Goal: Communication & Community: Answer question/provide support

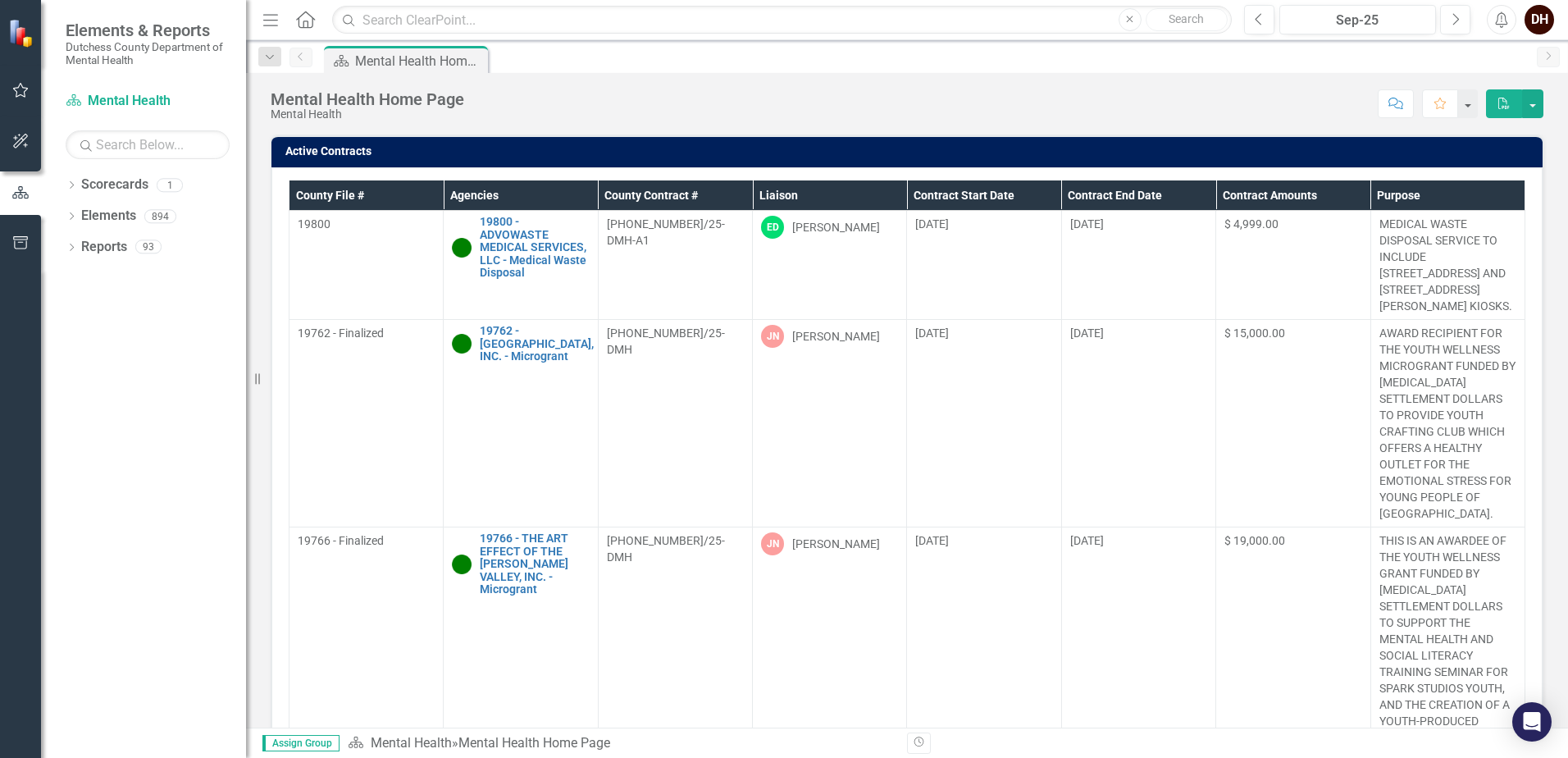
drag, startPoint x: 1495, startPoint y: 19, endPoint x: 1481, endPoint y: 38, distance: 23.6
click at [1495, 19] on icon "Alerts" at bounding box center [1501, 20] width 17 height 16
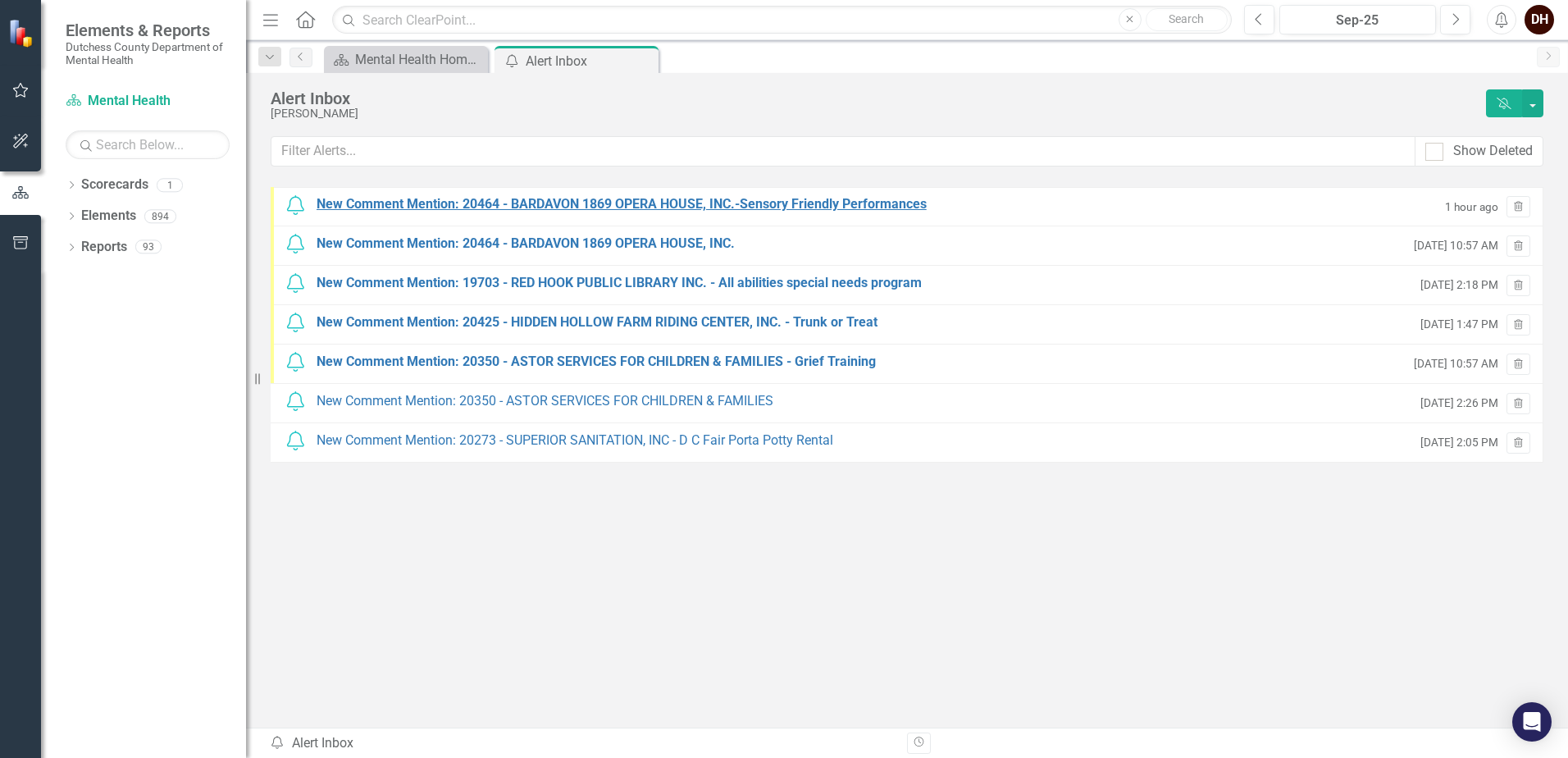
click at [773, 205] on div "New Comment Mention: 20464 - BARDAVON 1869 OPERA HOUSE, INC.-Sensory Friendly P…" at bounding box center [622, 204] width 611 height 19
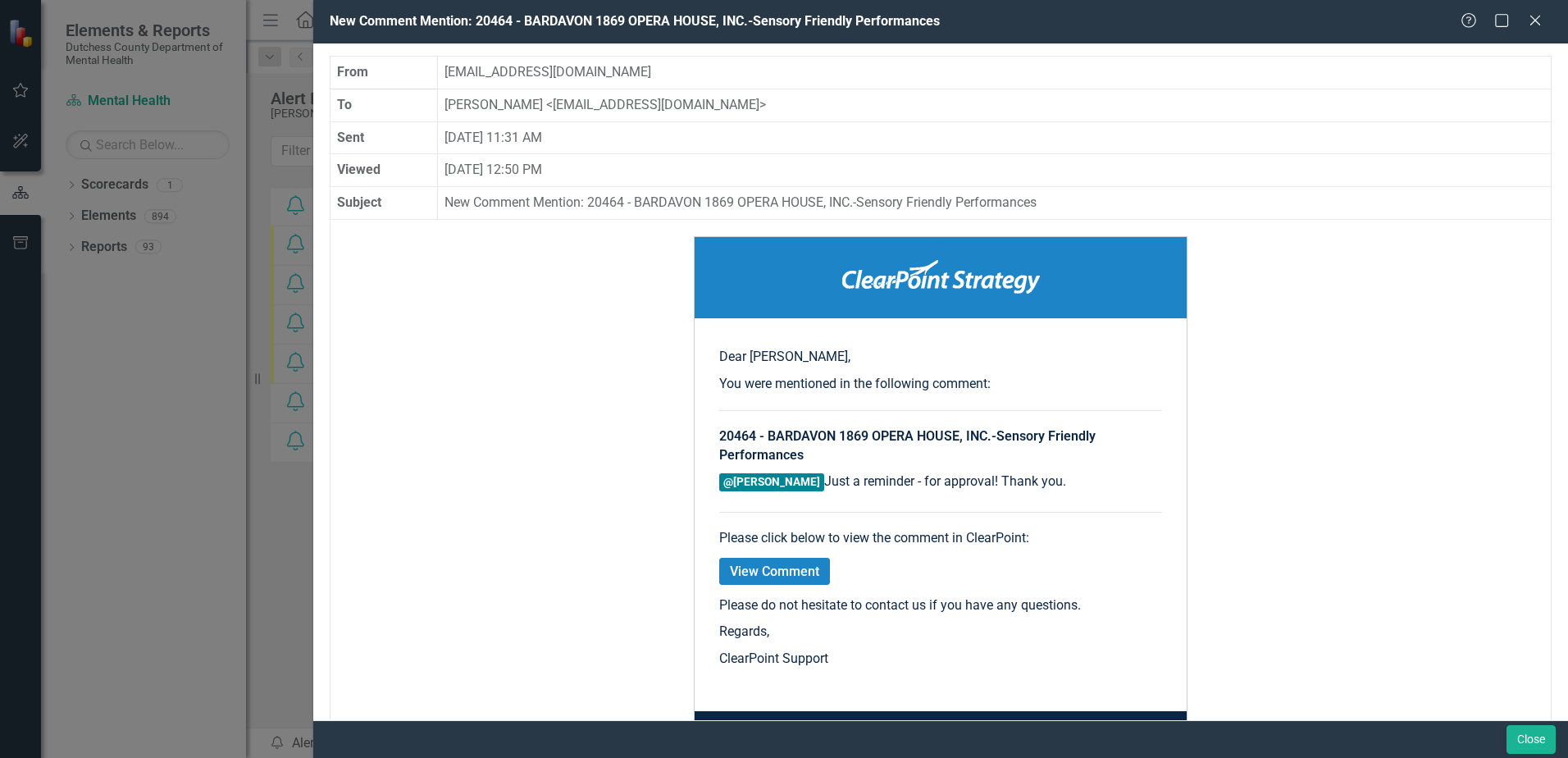
click at [793, 572] on link "View Comment" at bounding box center [774, 571] width 111 height 27
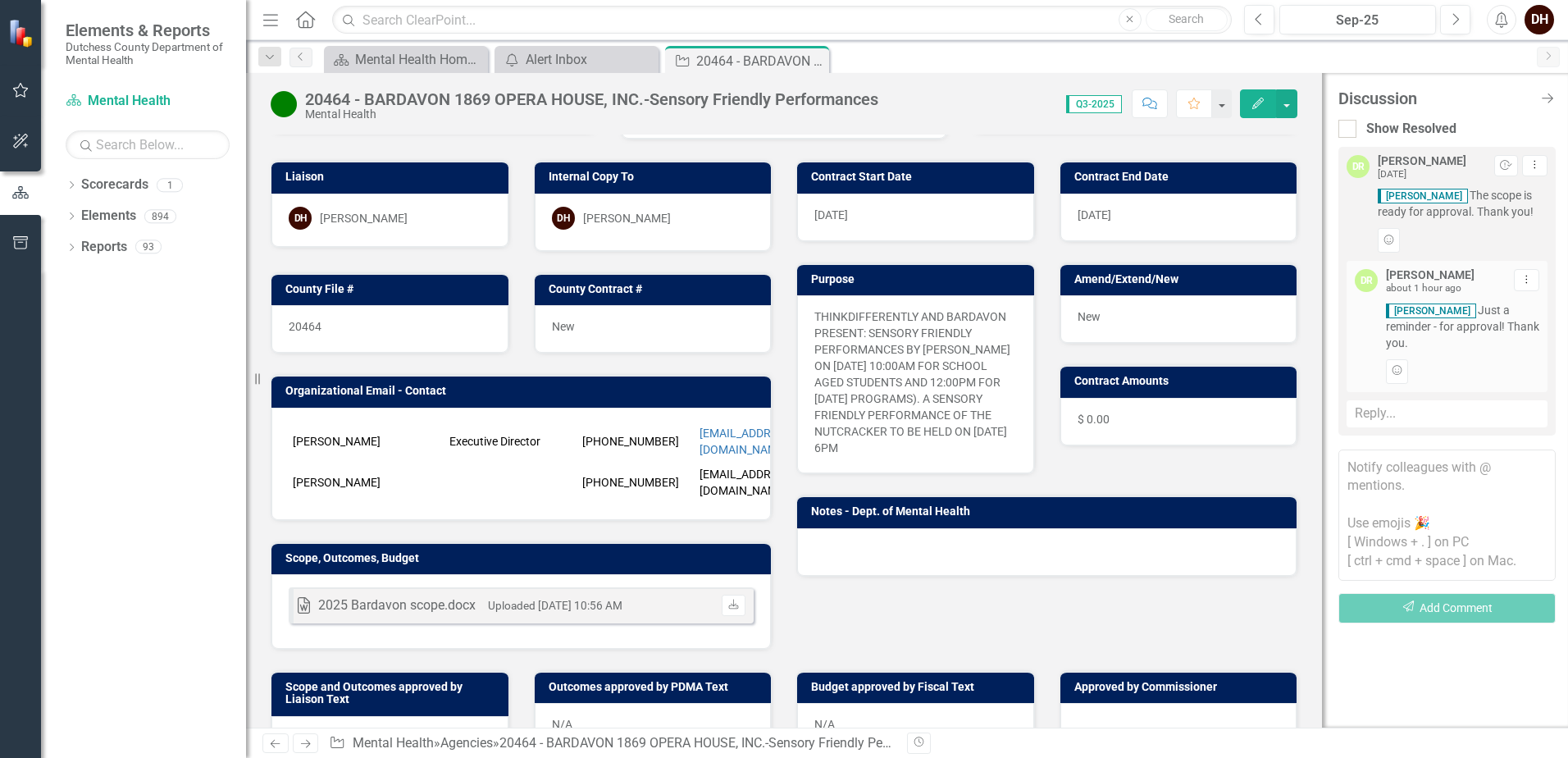
scroll to position [246, 0]
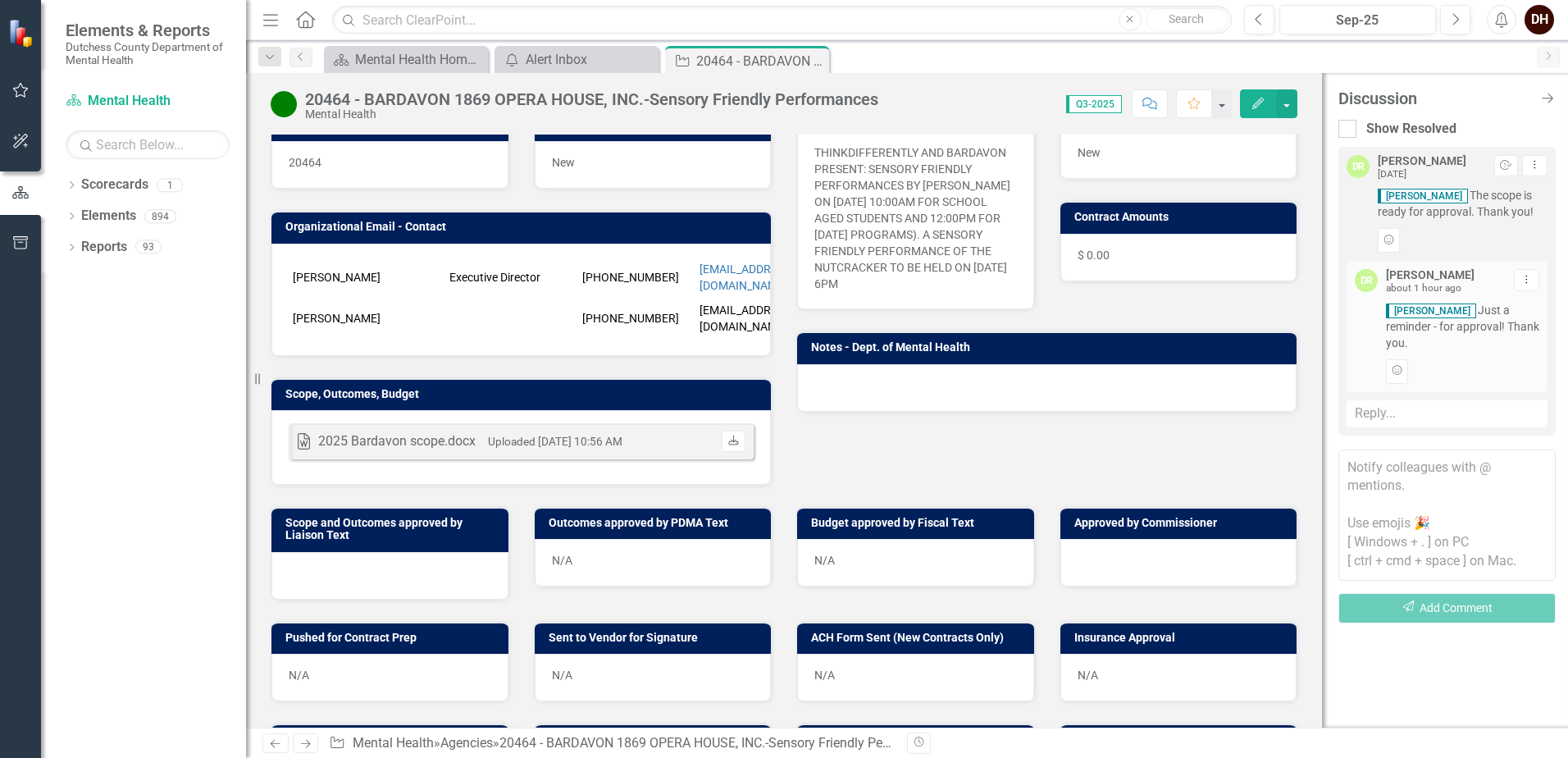
click at [731, 437] on icon "Download" at bounding box center [734, 441] width 12 height 10
click at [1375, 411] on div "Reply..." at bounding box center [1446, 414] width 201 height 27
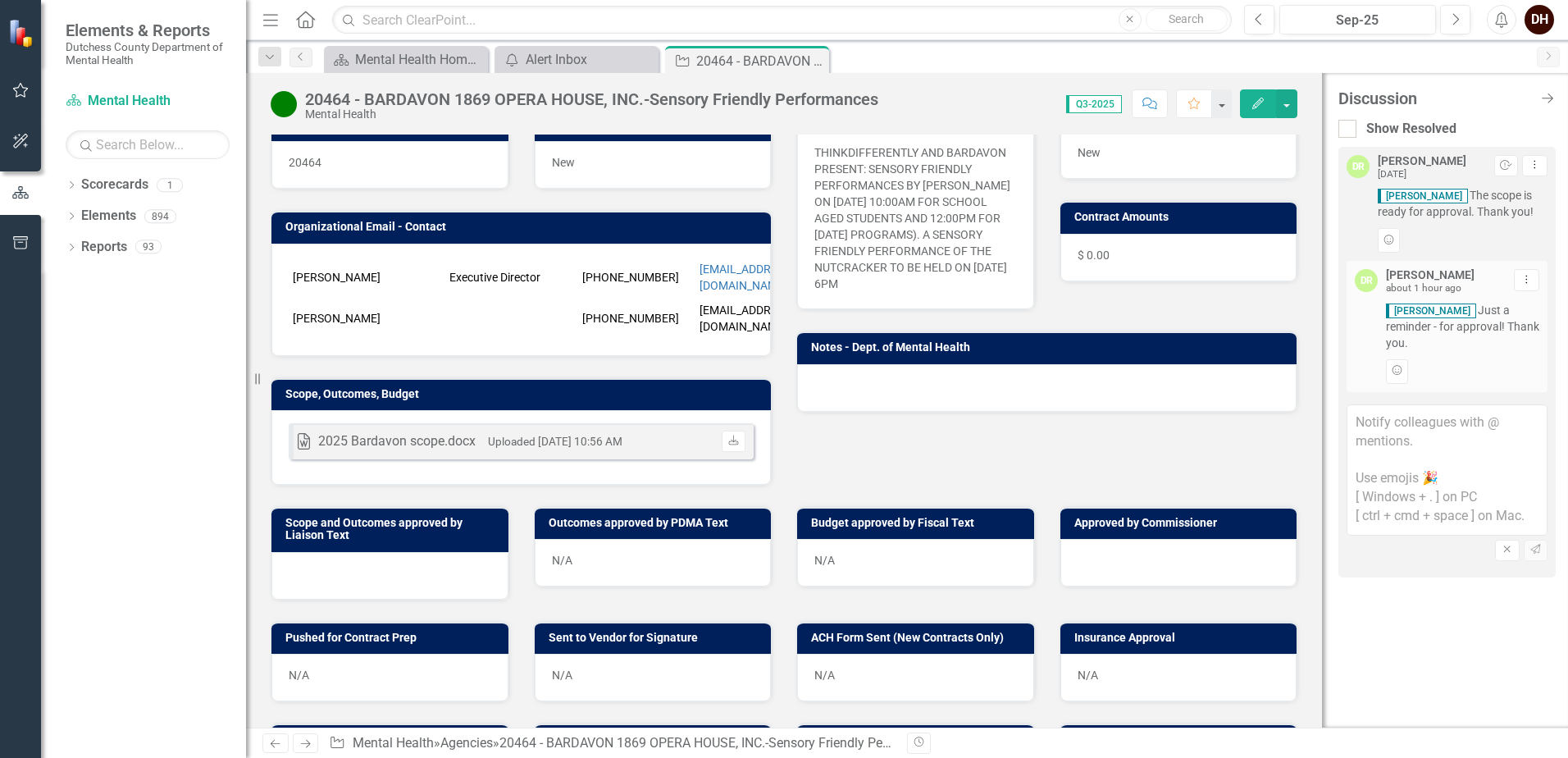
click at [373, 554] on div at bounding box center [390, 576] width 237 height 48
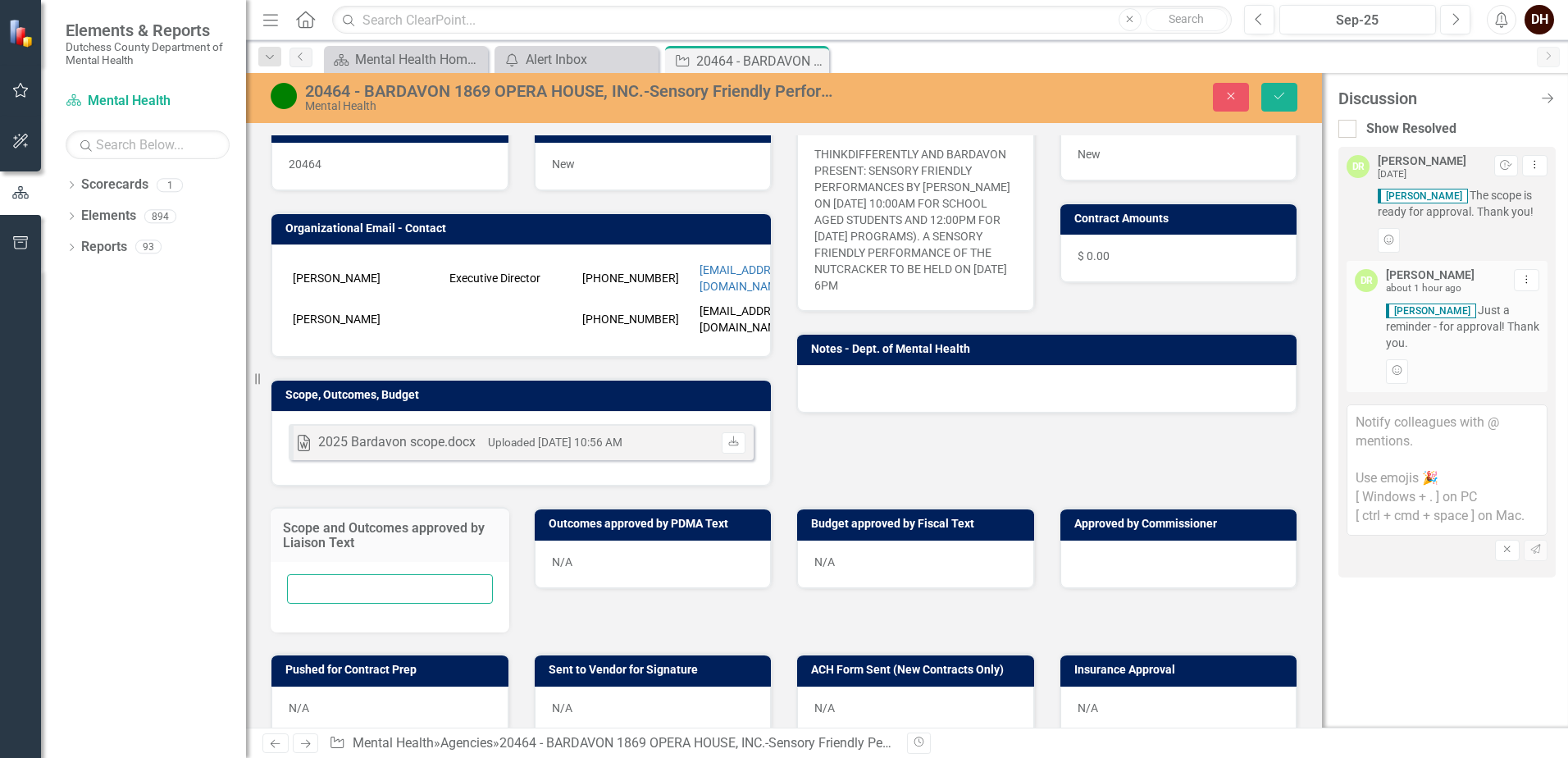
click at [373, 574] on input "text" at bounding box center [390, 589] width 206 height 30
type input "d"
type input "scopes approved- DMH"
drag, startPoint x: 1282, startPoint y: 92, endPoint x: 1381, endPoint y: 416, distance: 338.8
click at [1283, 92] on icon "Save" at bounding box center [1279, 96] width 15 height 12
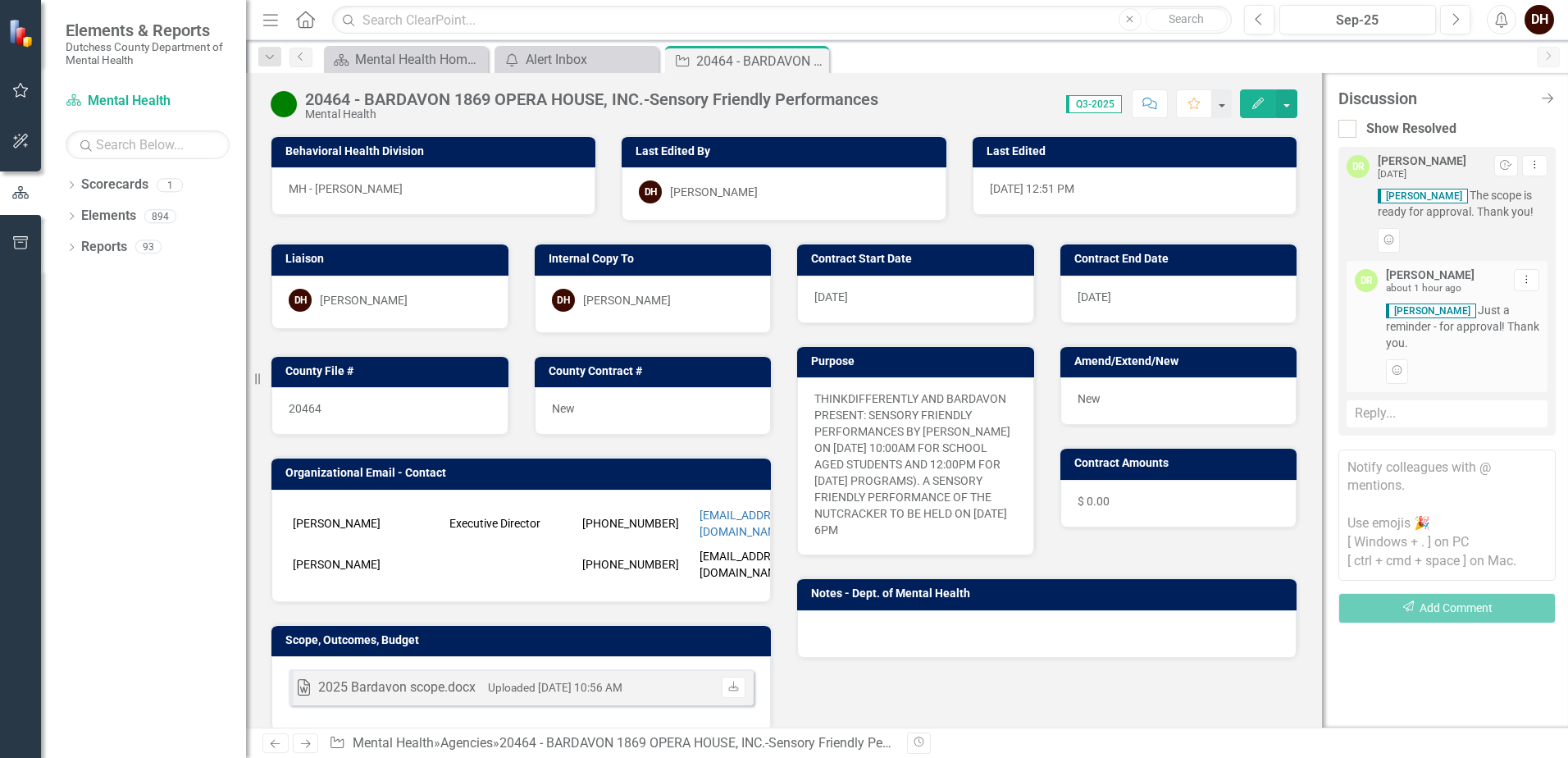
click at [1395, 421] on div "Reply..." at bounding box center [1446, 414] width 201 height 27
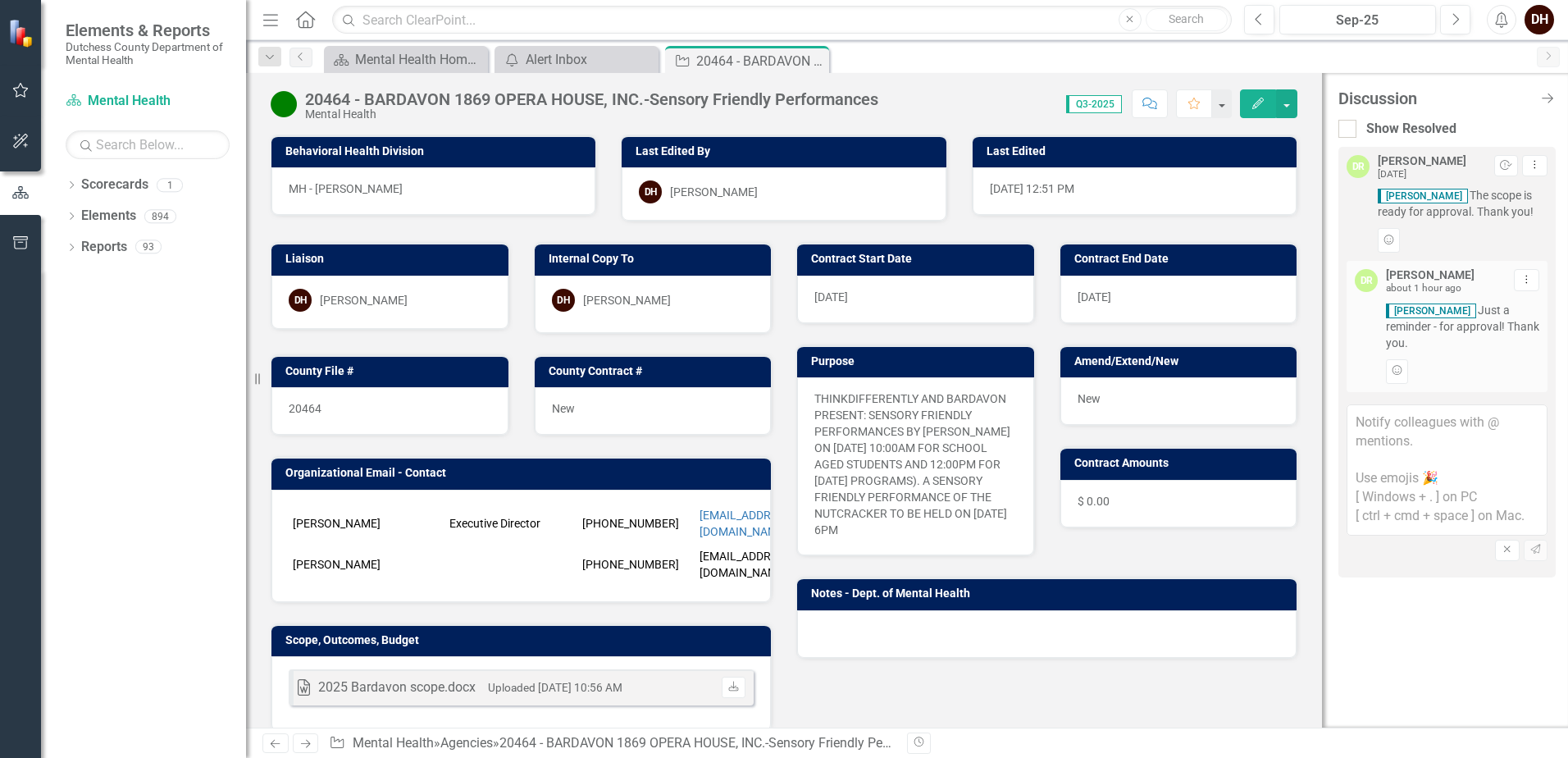
click at [1395, 421] on textarea at bounding box center [1446, 470] width 201 height 131
type textarea "D"
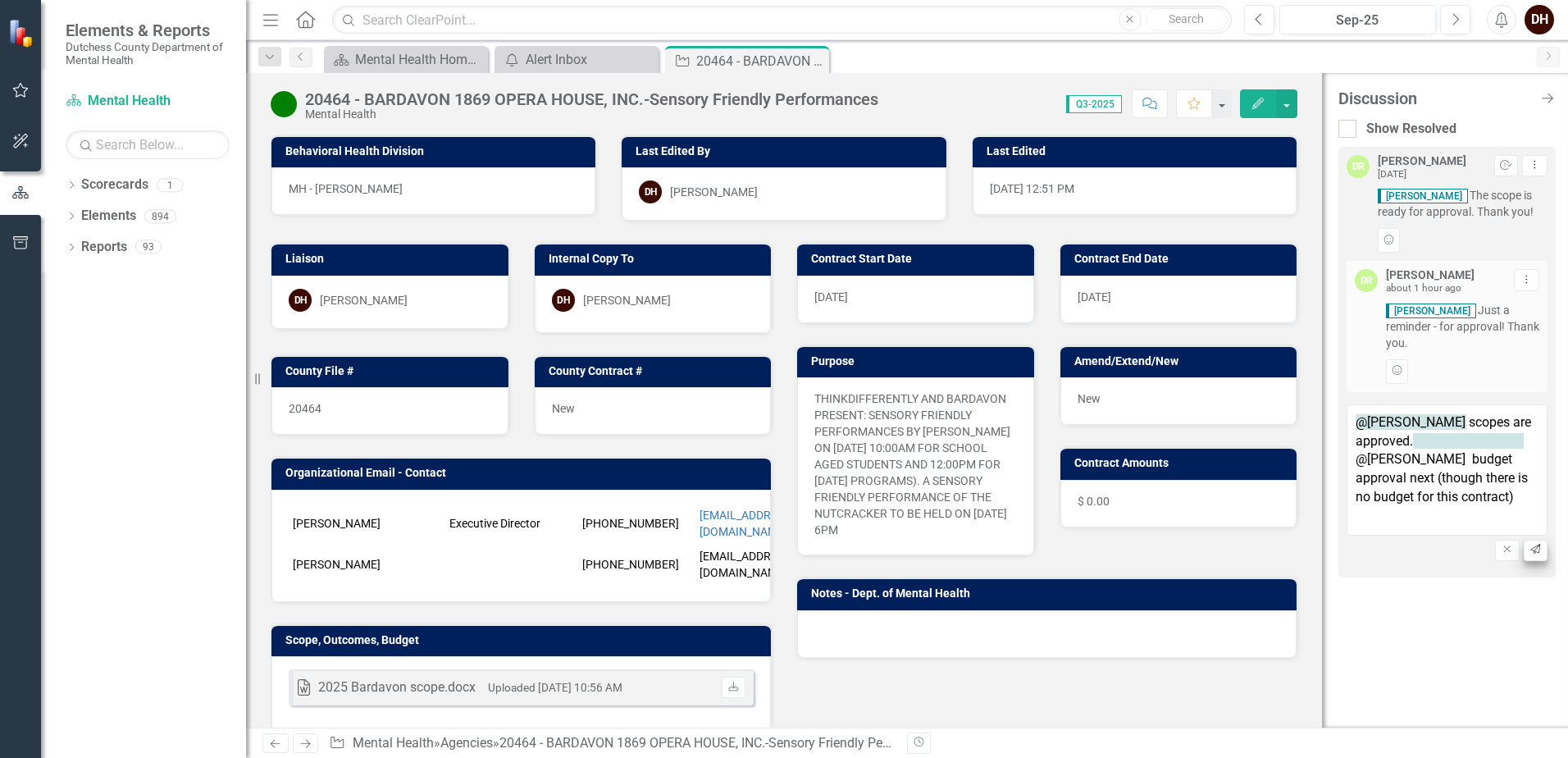
type textarea "@[PERSON_NAME] scopes are approved. @[PERSON_NAME] budget approval next (though…"
click at [1535, 549] on icon "Send" at bounding box center [1536, 549] width 12 height 10
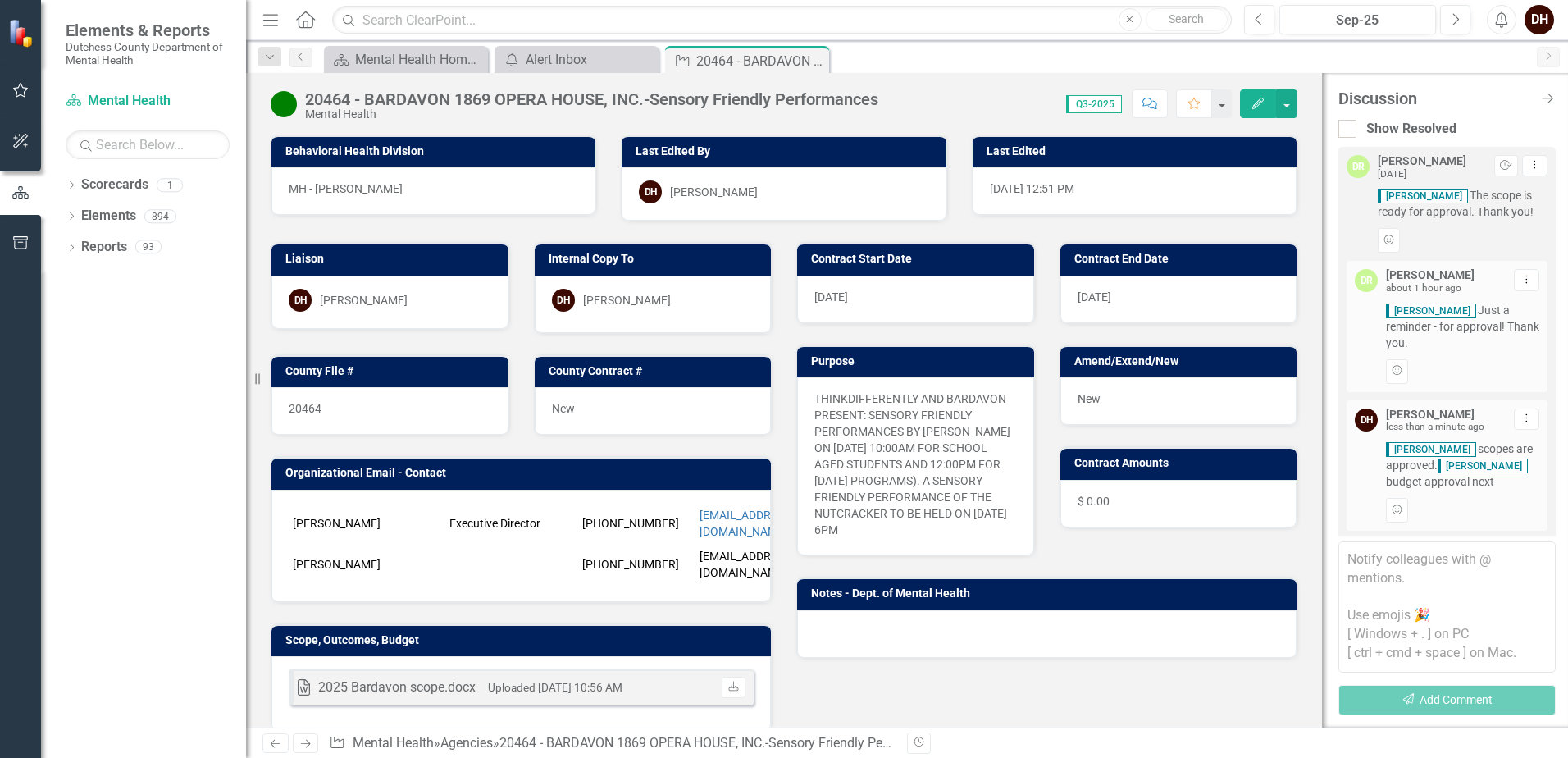
scroll to position [47, 0]
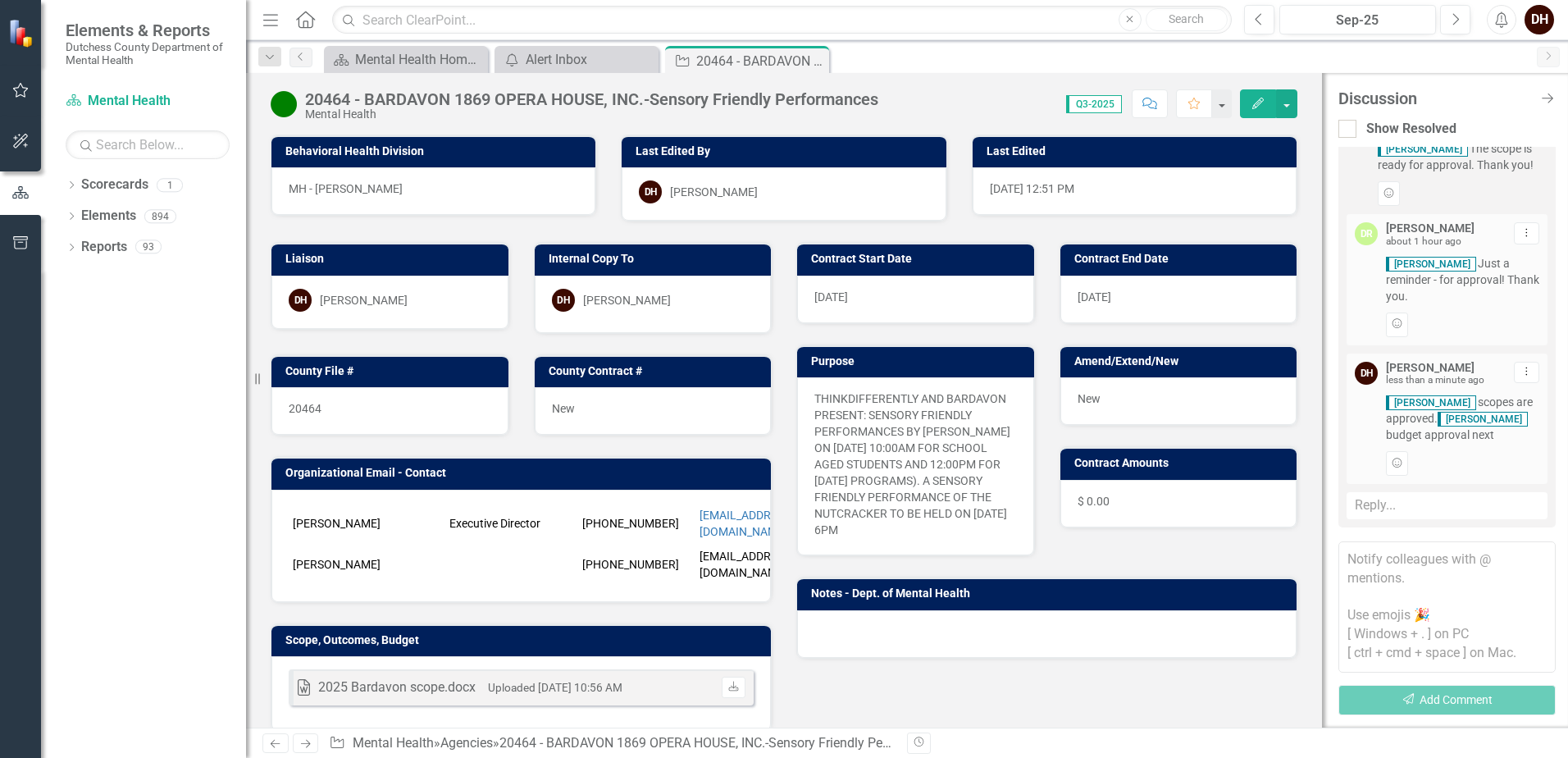
click at [1498, 27] on icon "Alerts" at bounding box center [1501, 20] width 17 height 16
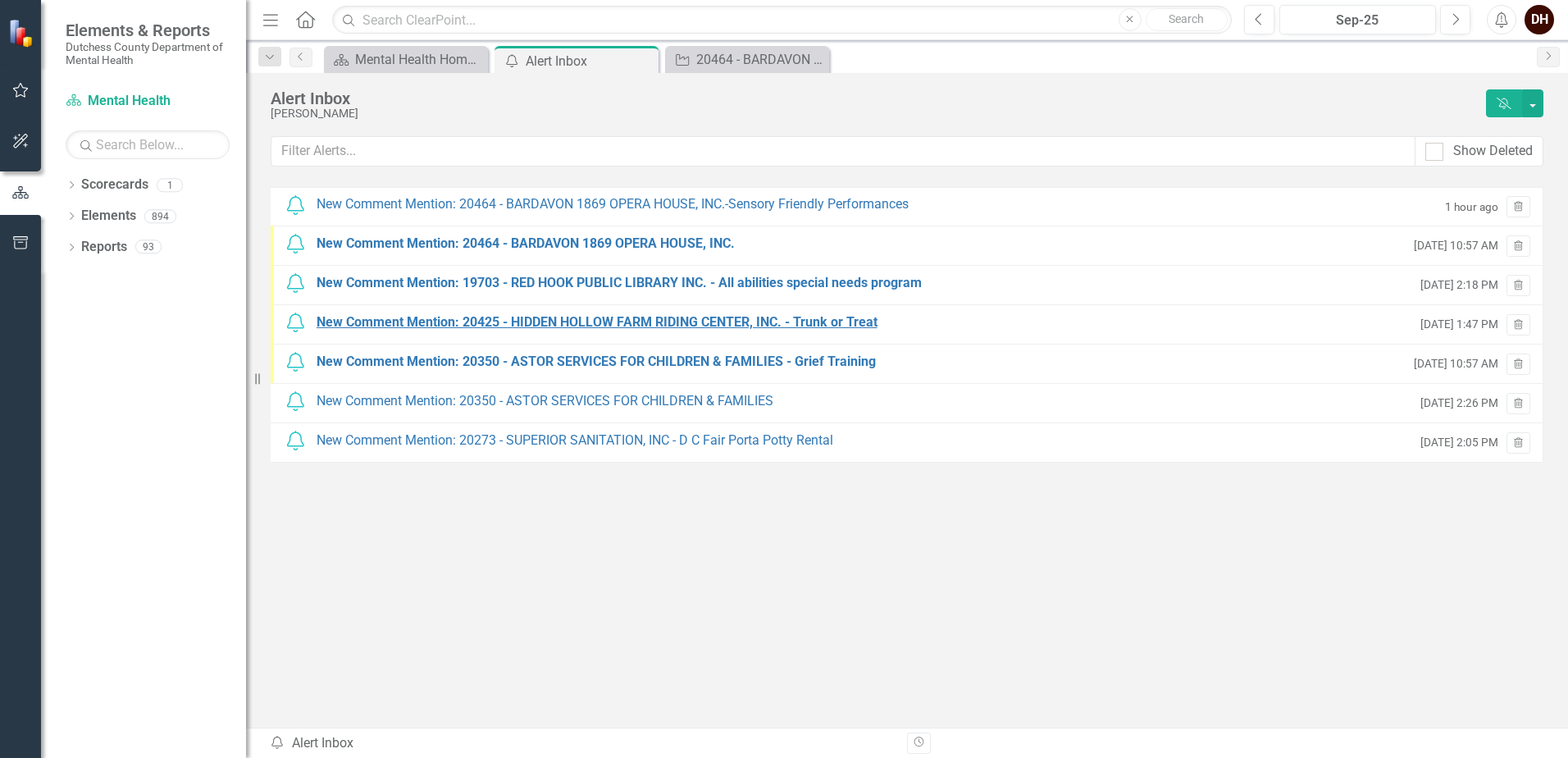
click at [604, 320] on div "New Comment Mention: 20425 - HIDDEN HOLLOW FARM RIDING CENTER, INC. - Trunk or …" at bounding box center [597, 322] width 561 height 19
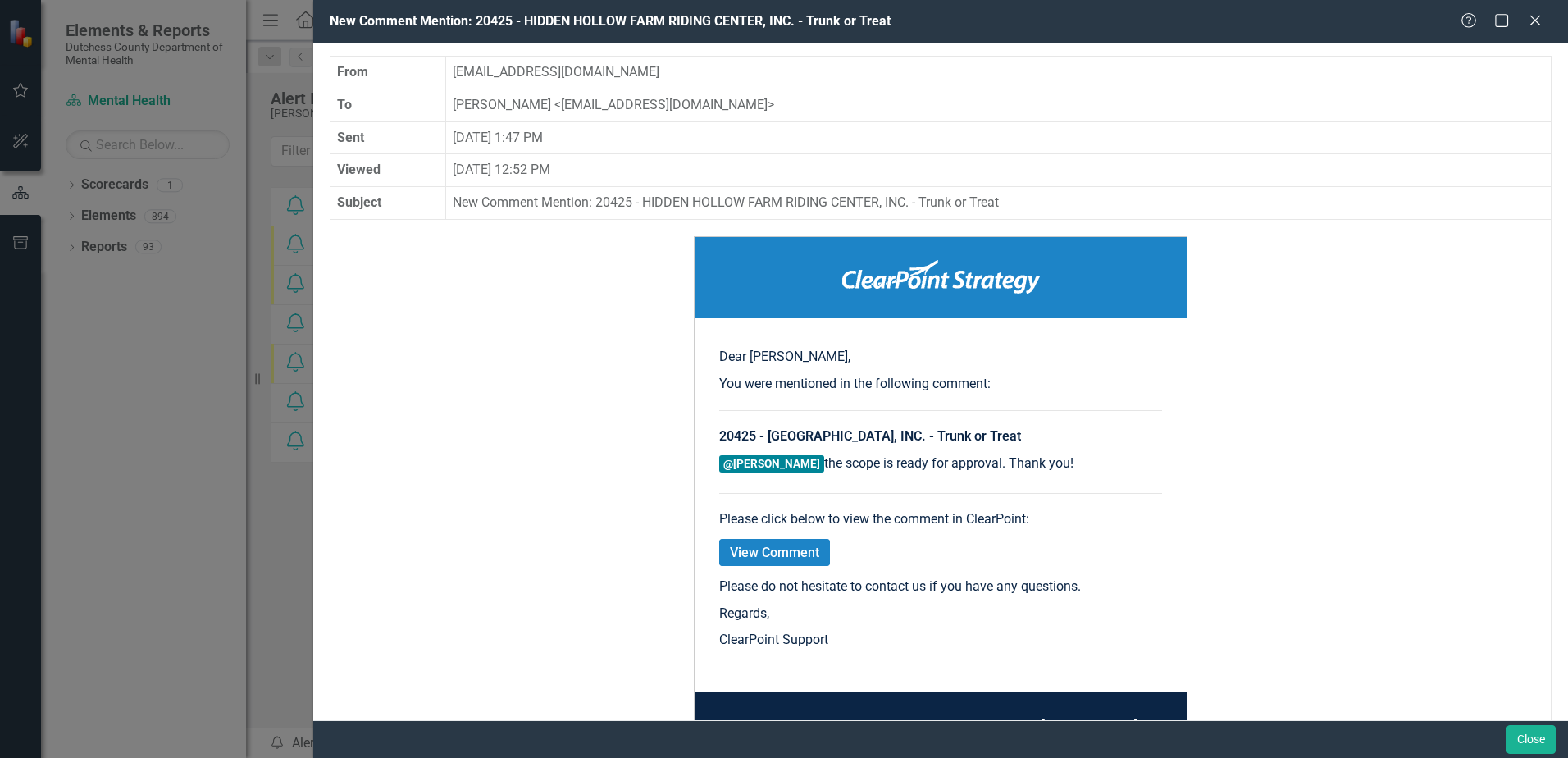
click at [791, 549] on link "View Comment" at bounding box center [774, 552] width 111 height 27
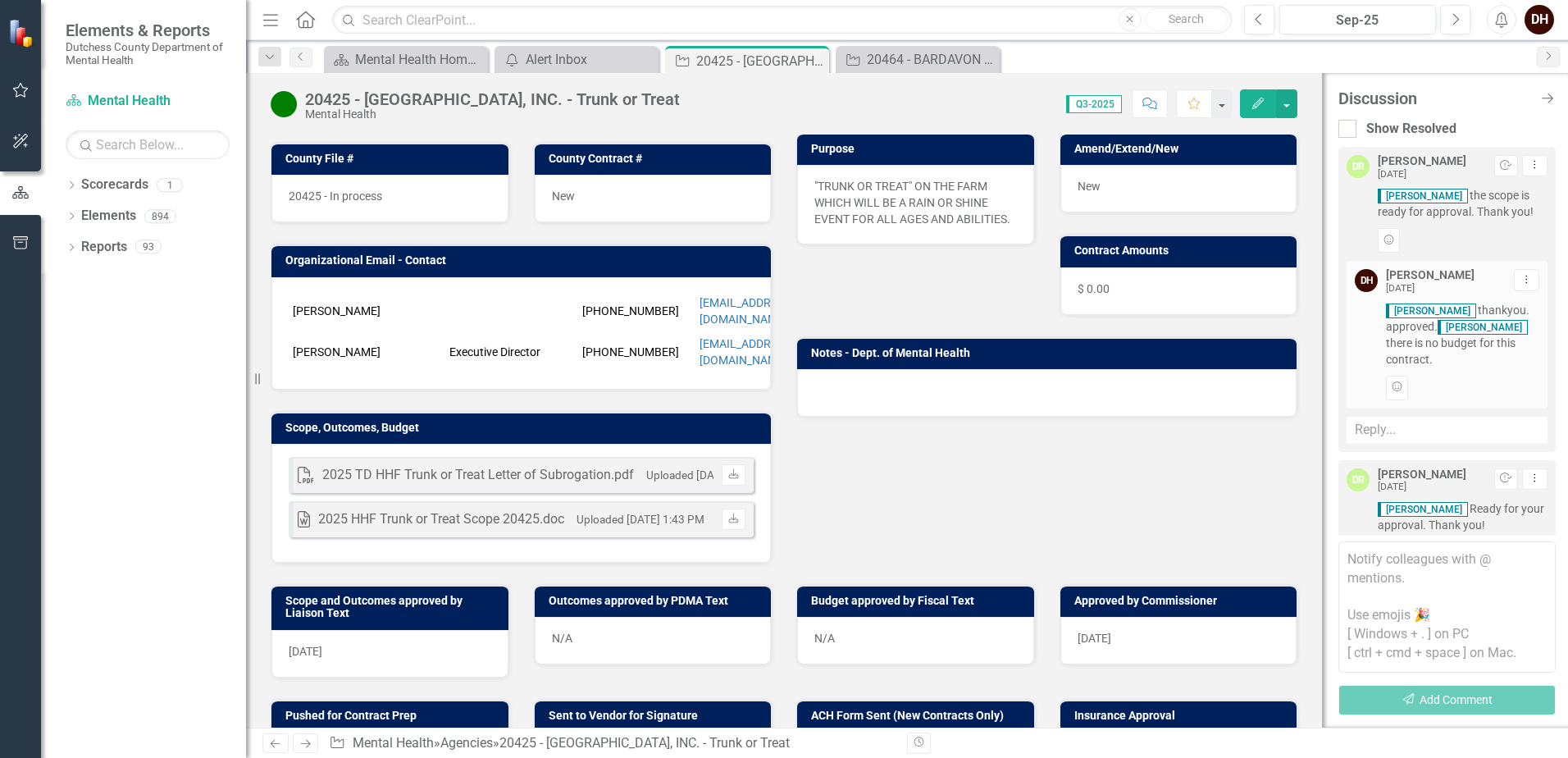
scroll to position [246, 0]
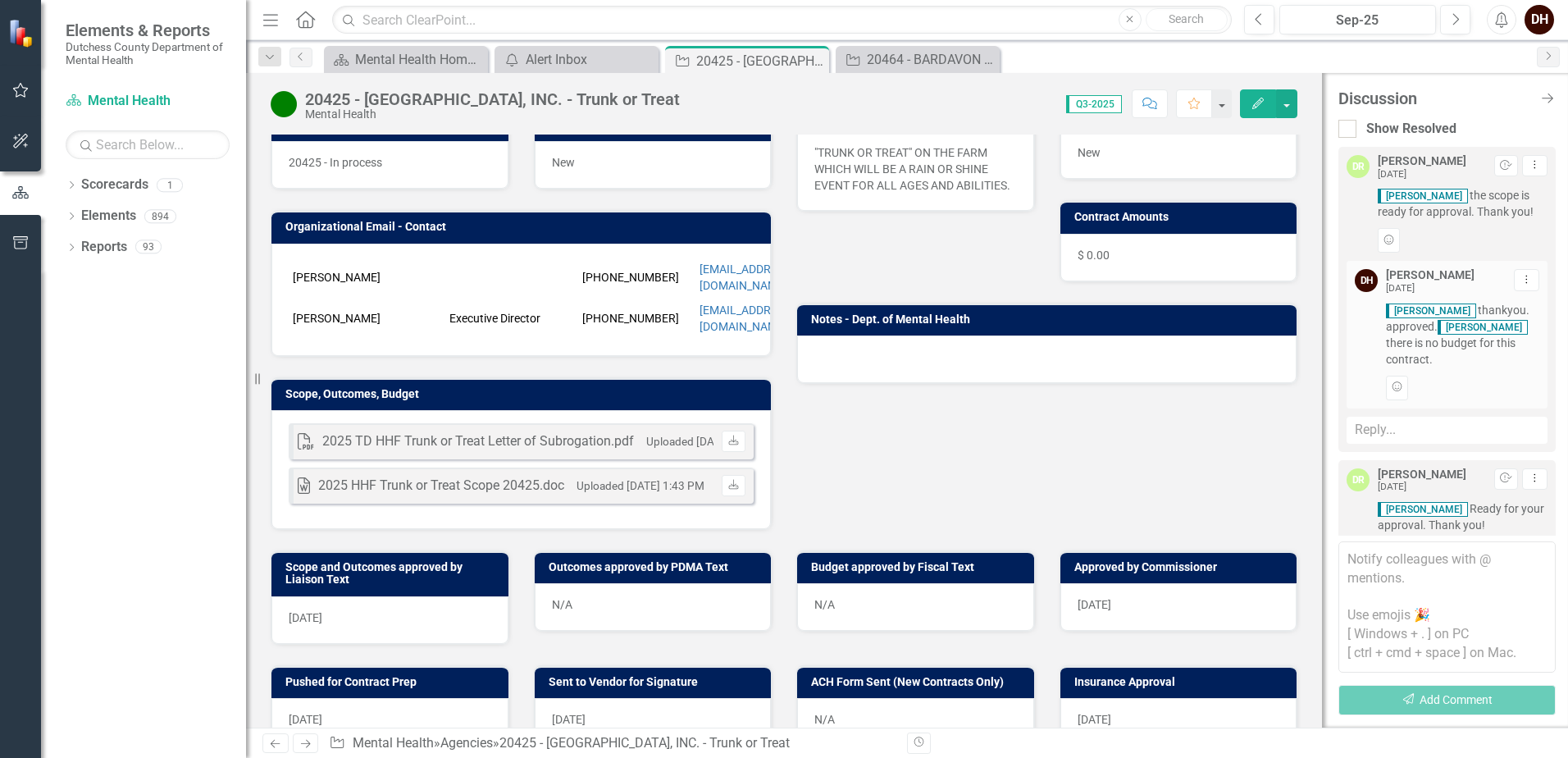
click at [1502, 16] on icon "Alerts" at bounding box center [1501, 20] width 17 height 16
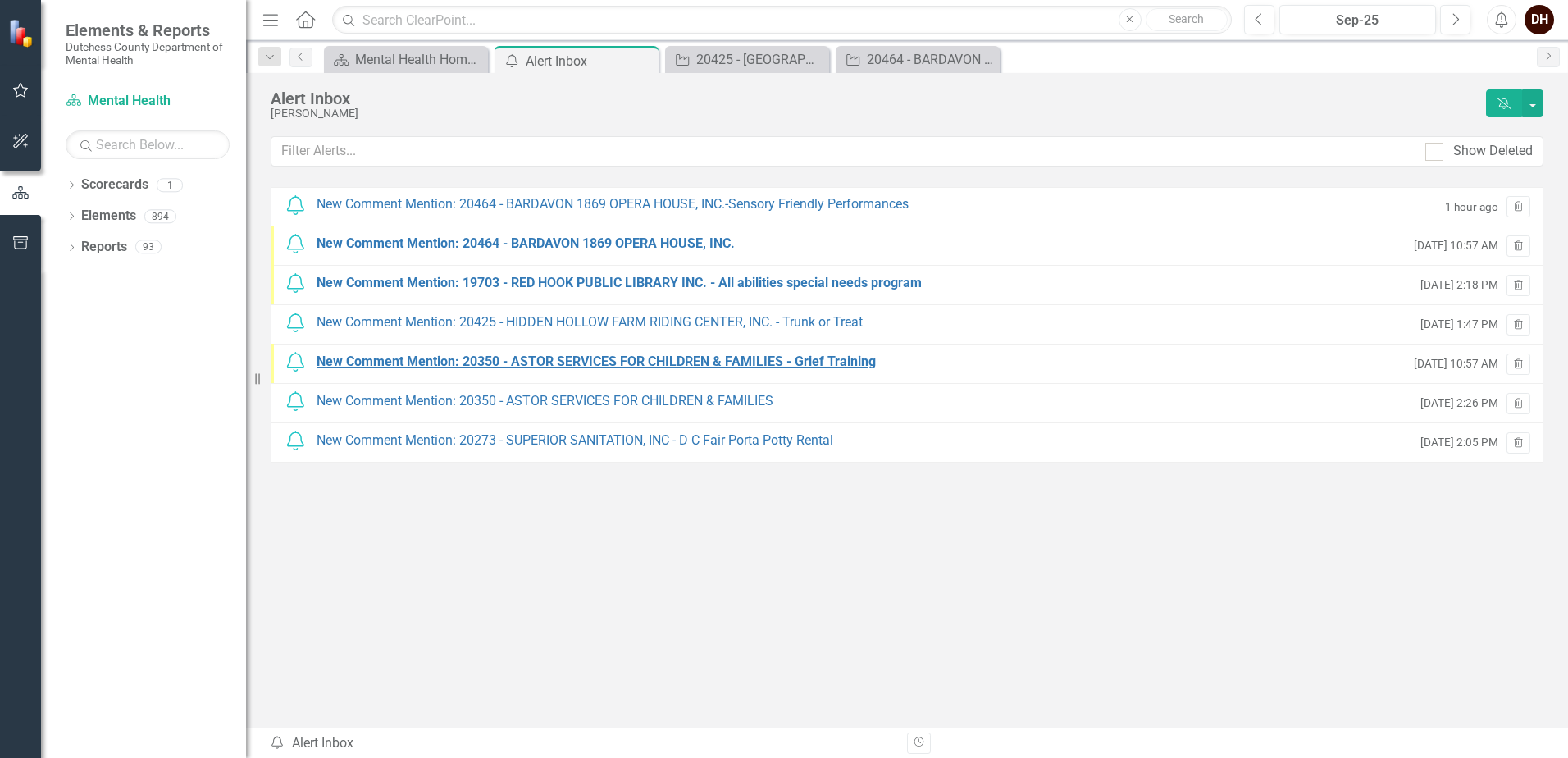
click at [419, 361] on div "New Comment Mention: 20350 - ASTOR SERVICES FOR CHILDREN & FAMILIES - Grief Tra…" at bounding box center [596, 361] width 559 height 19
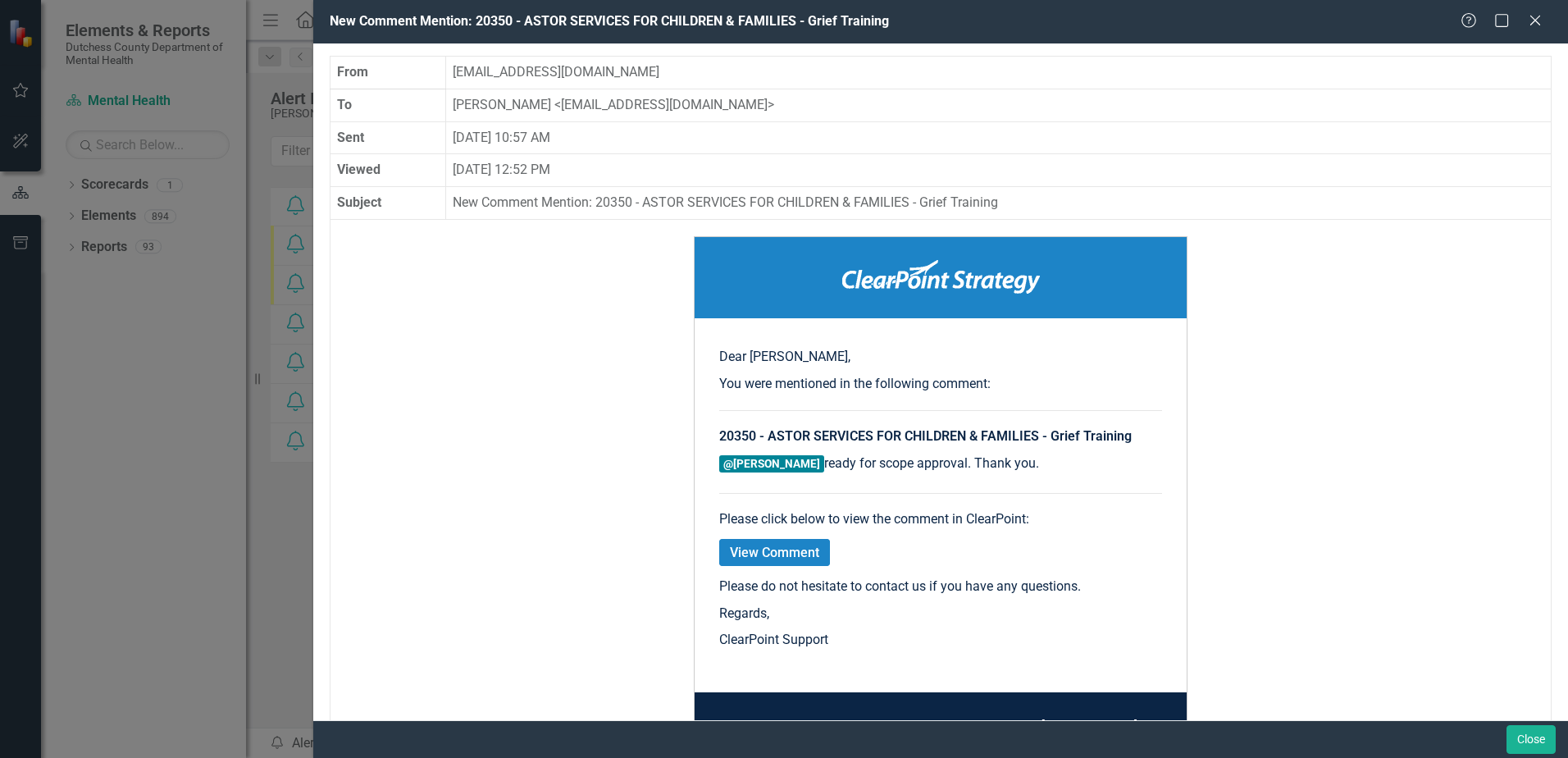
click at [775, 552] on link "View Comment" at bounding box center [774, 552] width 111 height 27
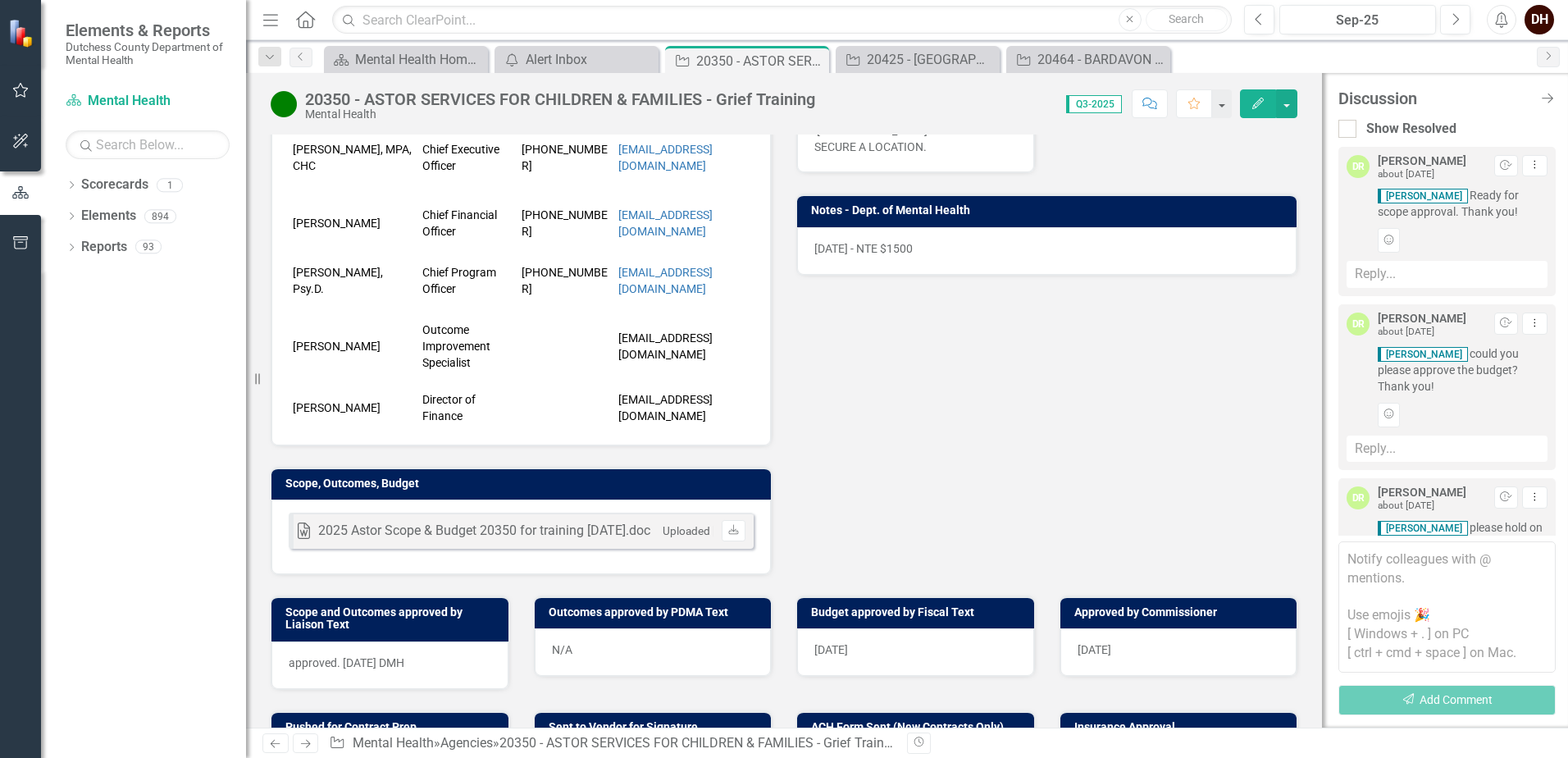
scroll to position [574, 0]
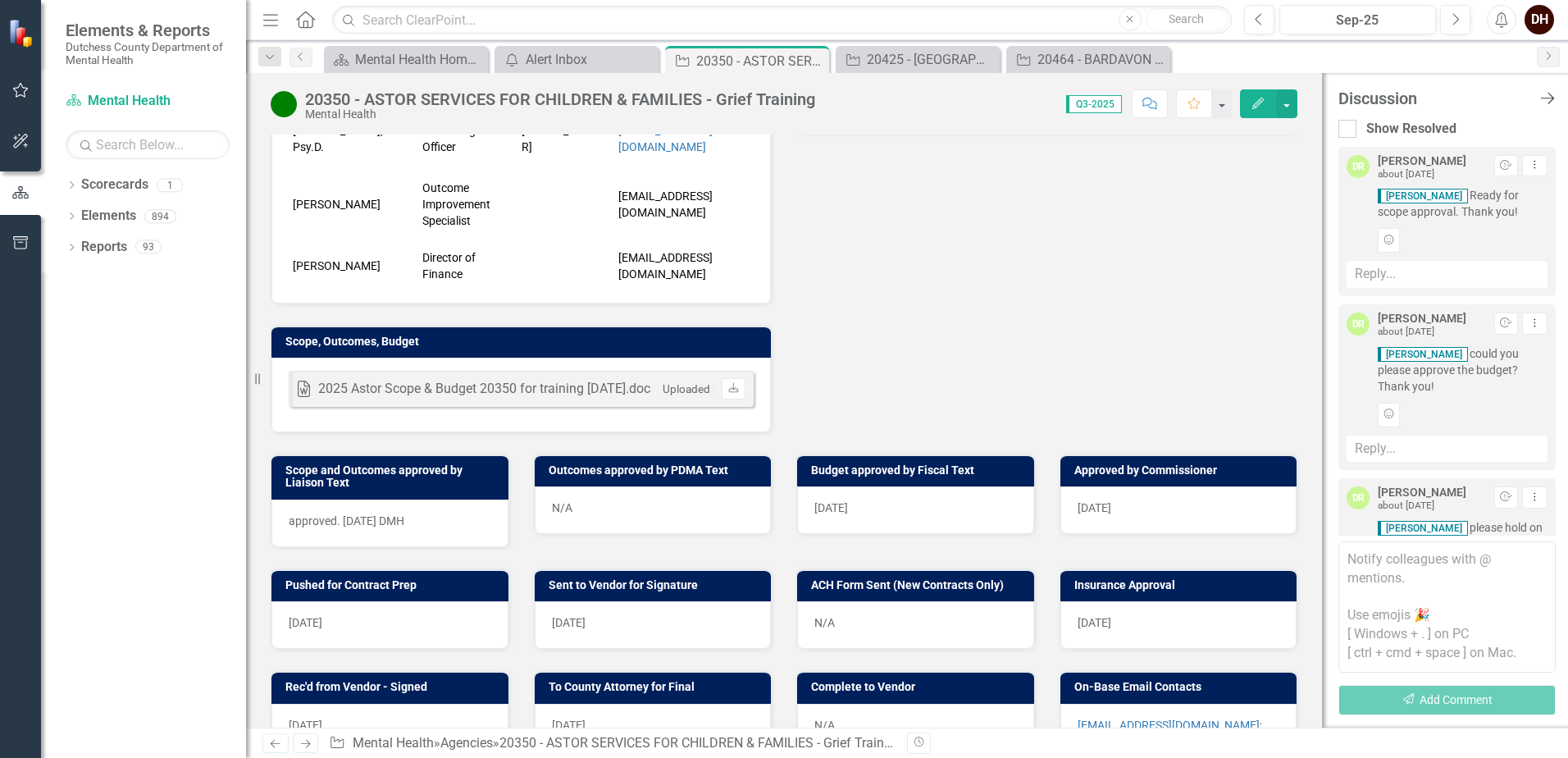
click at [1543, 97] on icon "Close Discussion Bar" at bounding box center [1547, 99] width 20 height 16
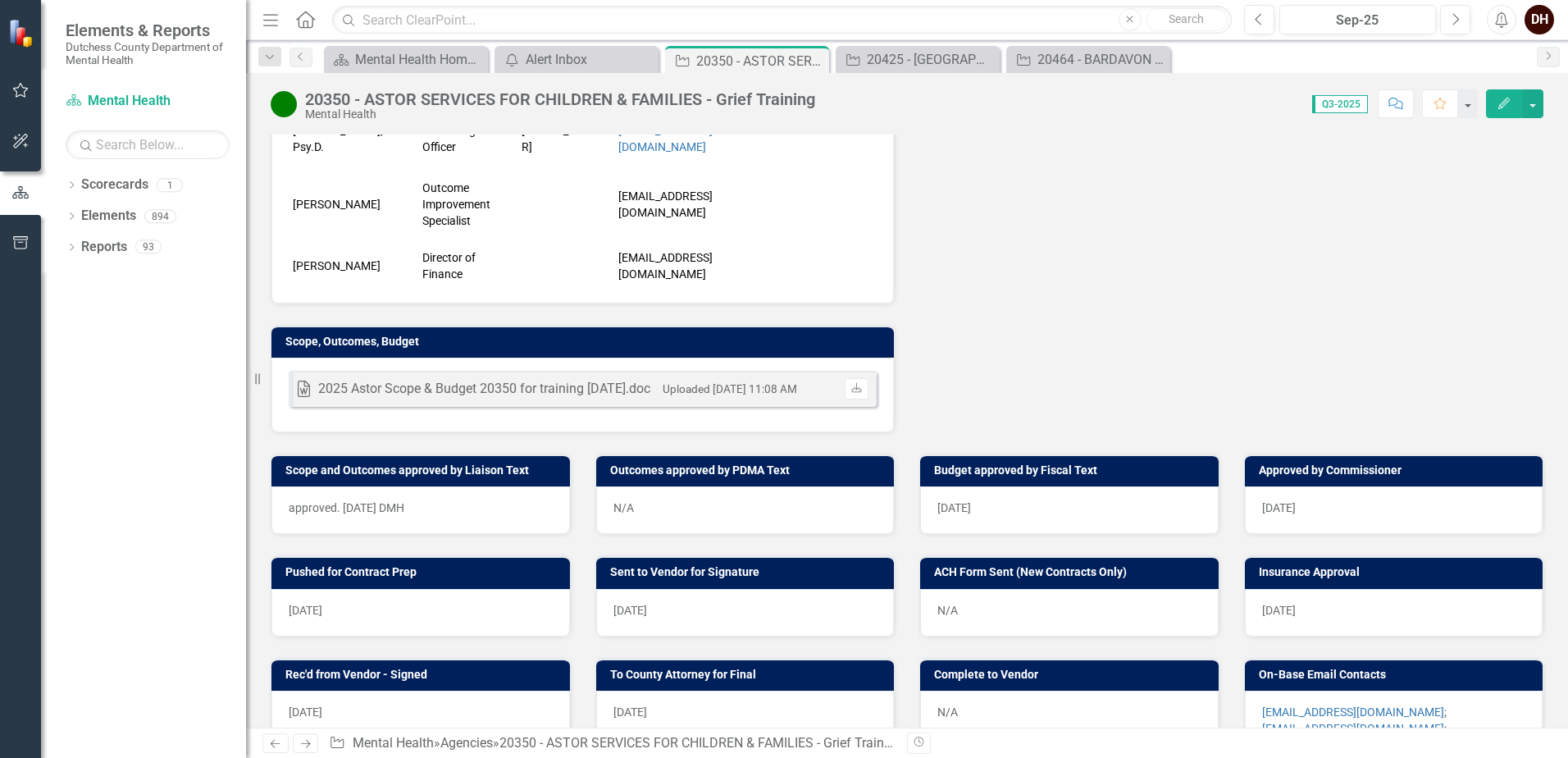
drag, startPoint x: 1498, startPoint y: 20, endPoint x: 1443, endPoint y: 67, distance: 72.3
click at [1498, 20] on icon "Alerts" at bounding box center [1501, 20] width 17 height 16
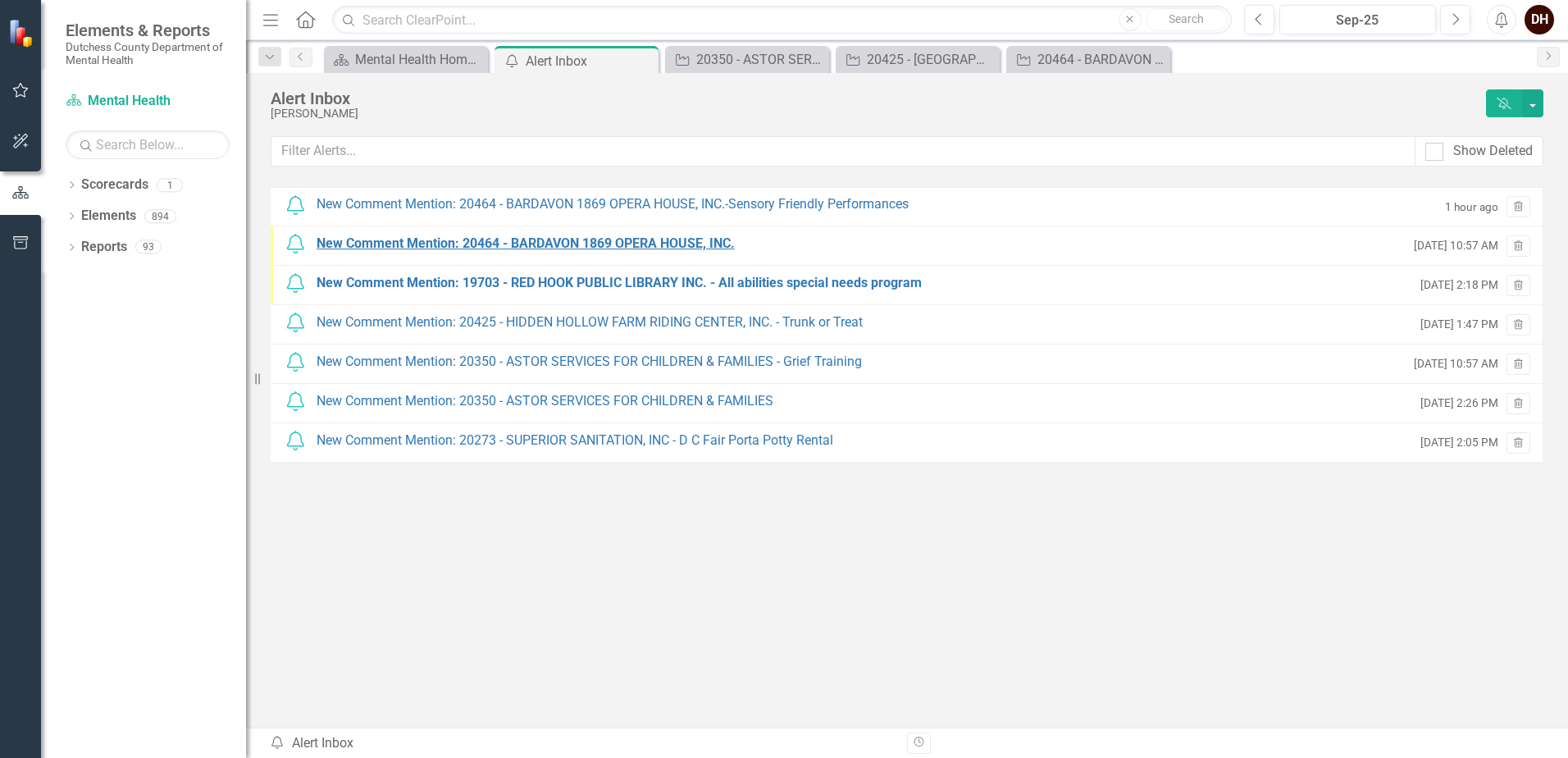
click at [619, 241] on div "New Comment Mention: 20464 - BARDAVON 1869 OPERA HOUSE, INC." at bounding box center [525, 243] width 418 height 19
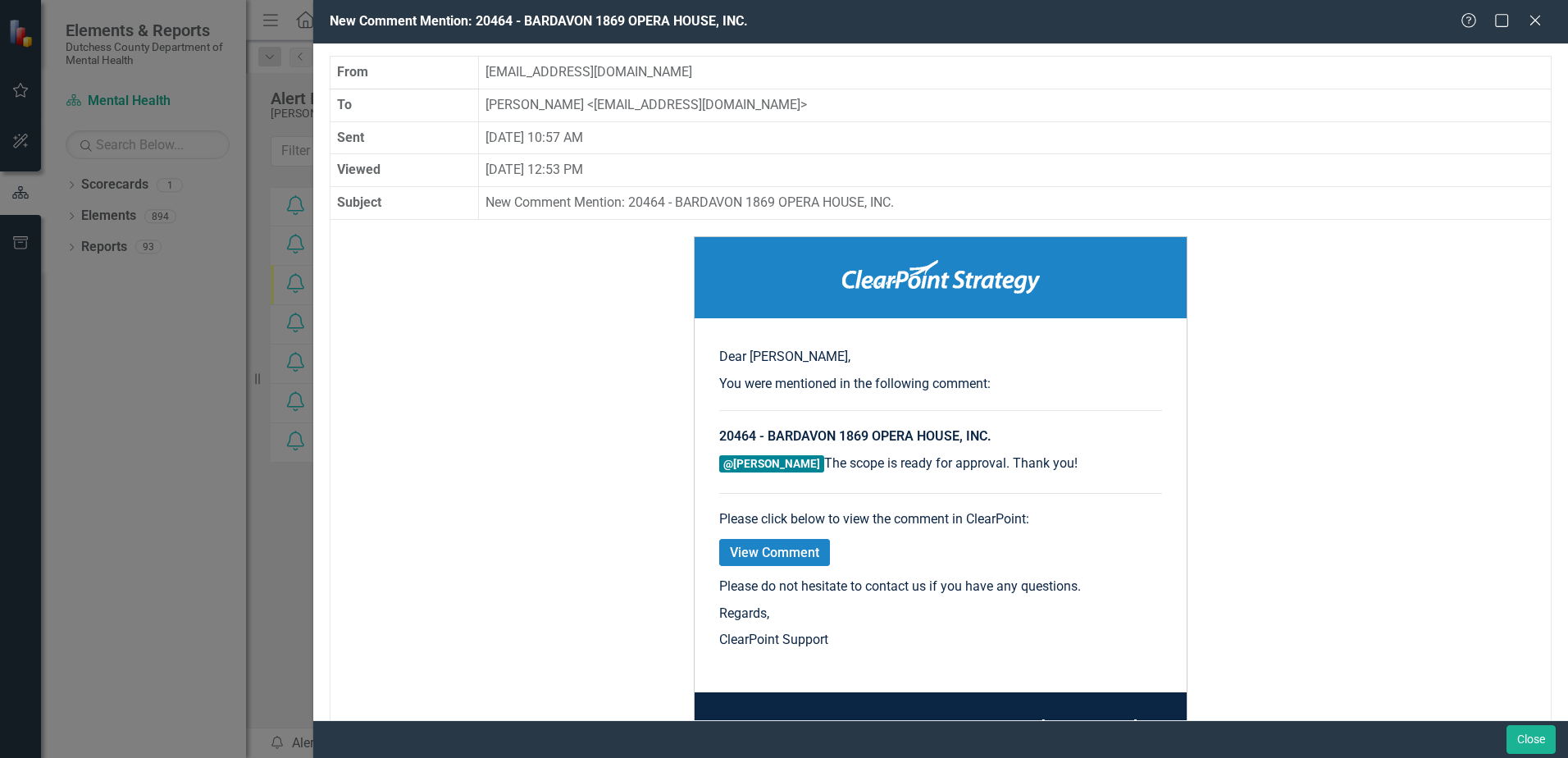
click at [1541, 23] on icon "Close" at bounding box center [1535, 20] width 16 height 13
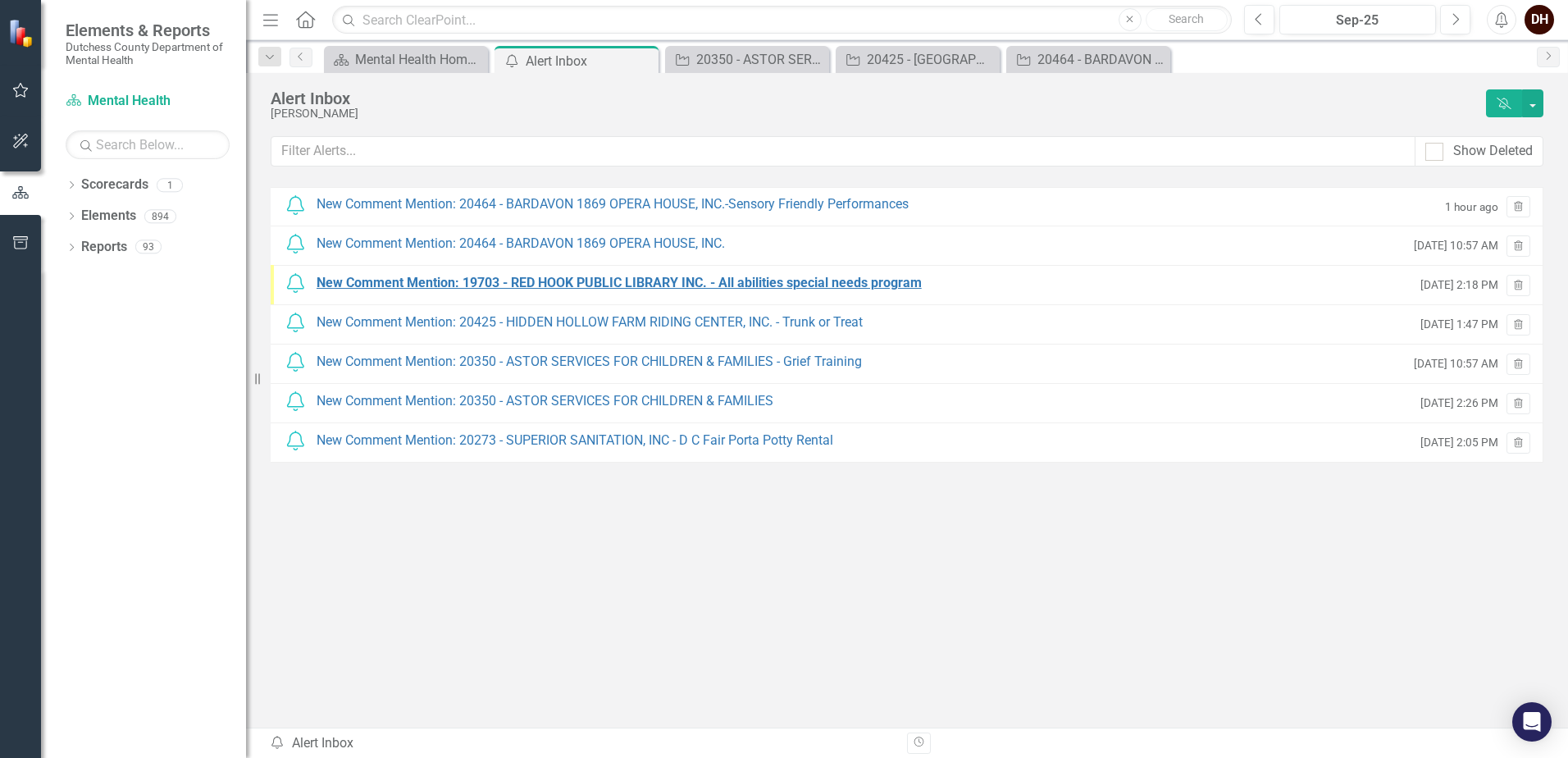
click at [826, 280] on div "New Comment Mention: 19703 - RED HOOK PUBLIC LIBRARY INC. - All abilities speci…" at bounding box center [619, 283] width 605 height 19
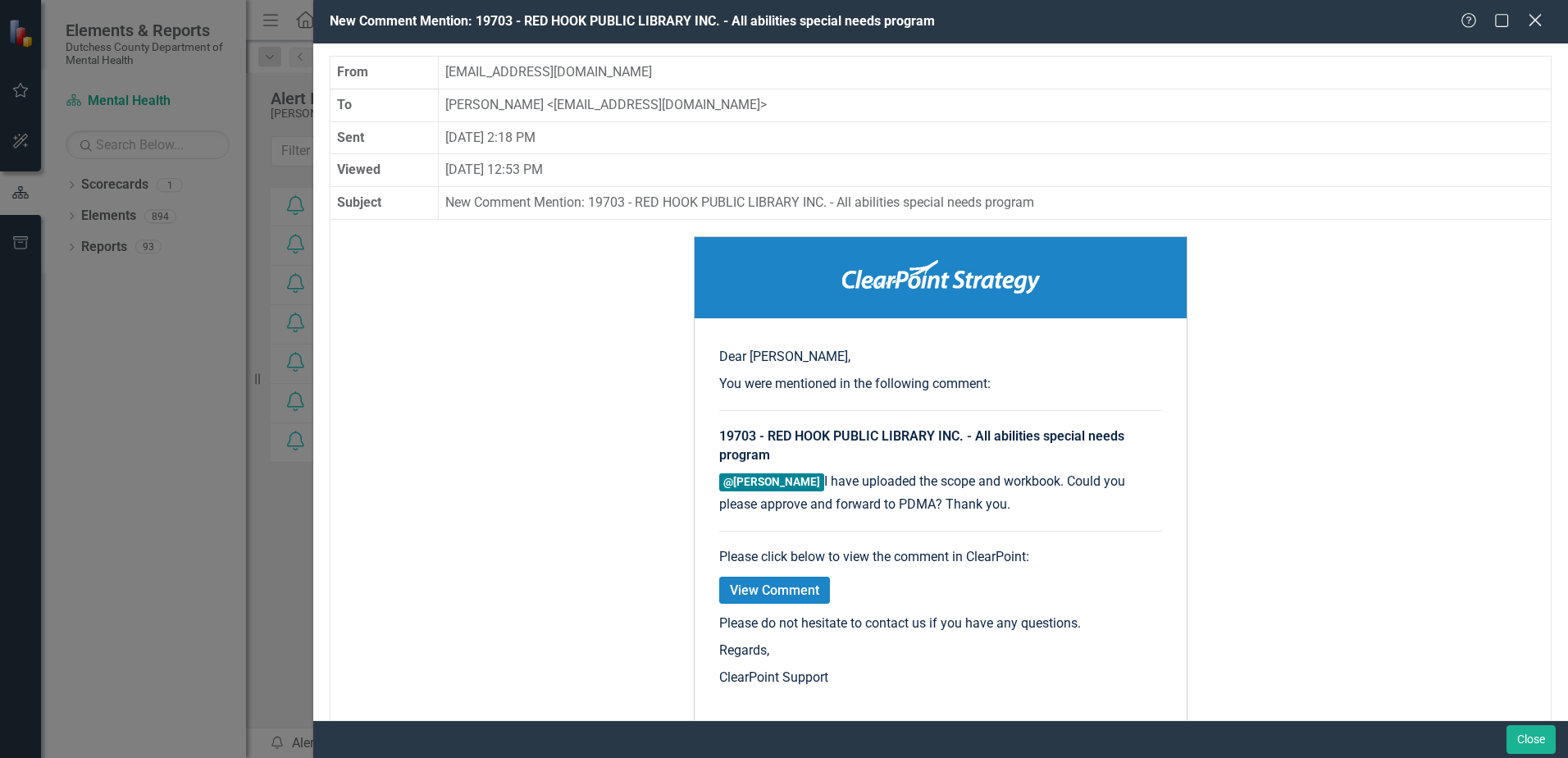
click at [1530, 22] on icon "Close" at bounding box center [1534, 20] width 20 height 16
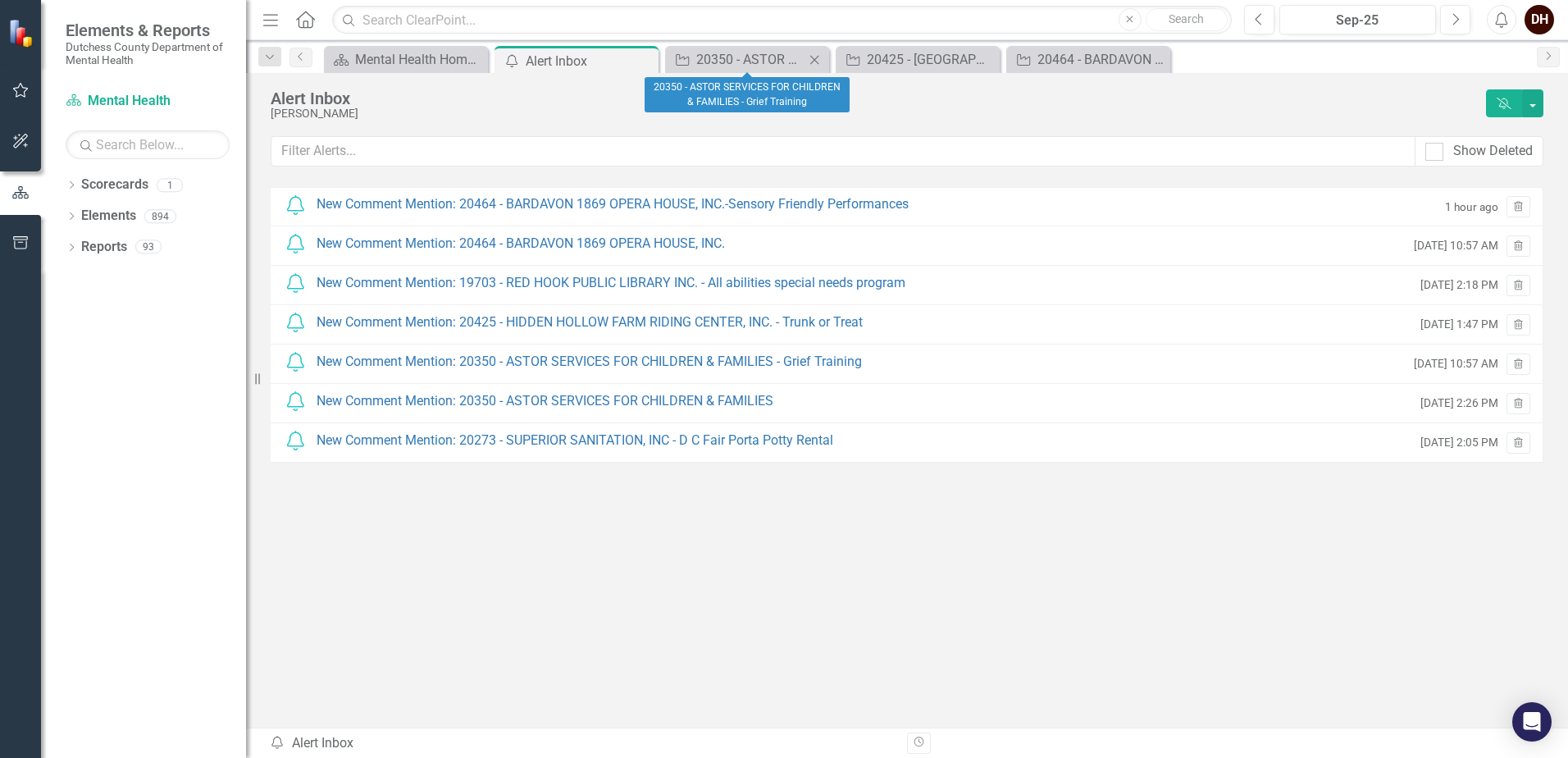
click at [814, 59] on icon "Close" at bounding box center [814, 59] width 16 height 13
click at [0, 0] on icon "Close" at bounding box center [0, 0] width 0 height 0
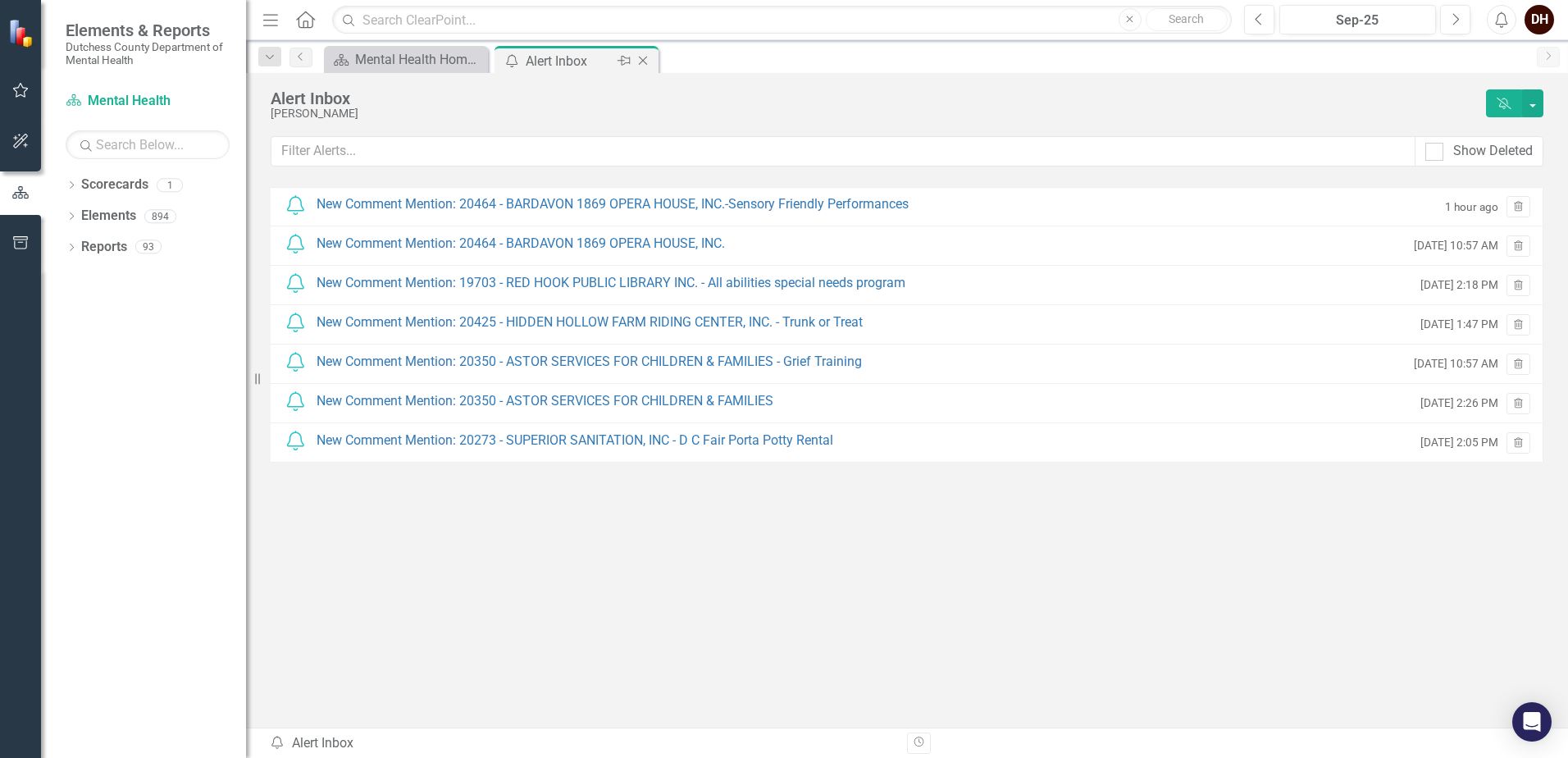
click at [640, 62] on icon "Close" at bounding box center [642, 60] width 16 height 13
